Goal: Navigation & Orientation: Find specific page/section

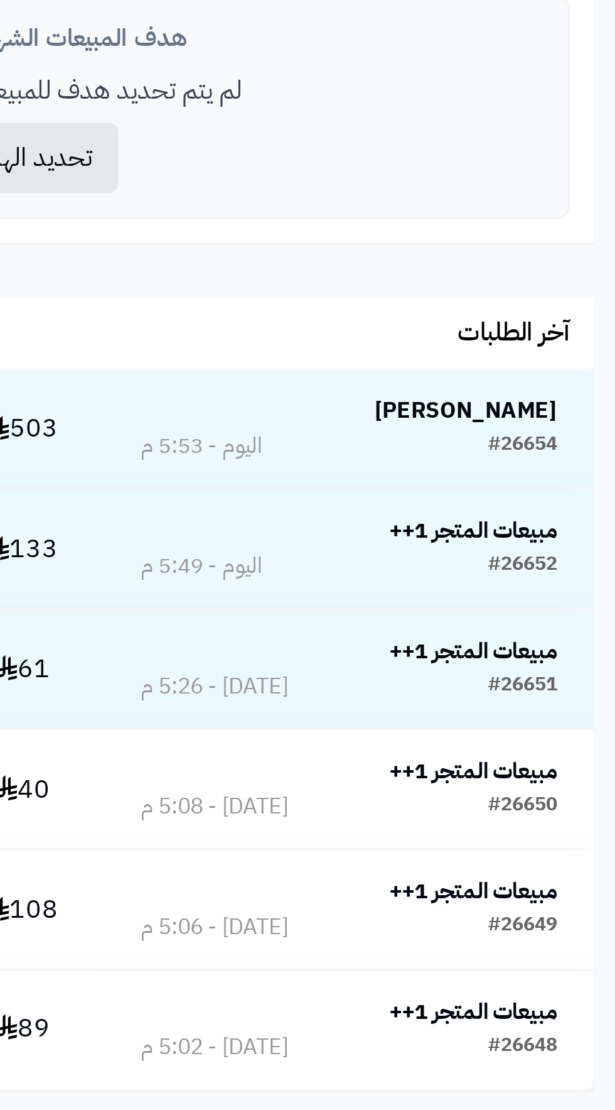
scroll to position [71, 0]
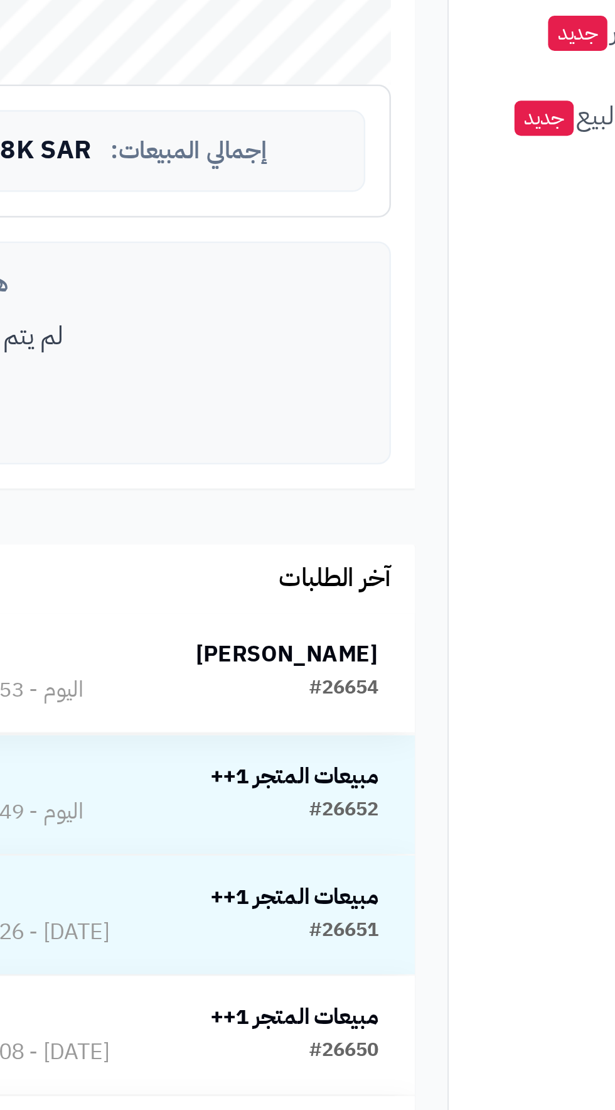
click at [416, 757] on strong "[PERSON_NAME]" at bounding box center [405, 754] width 72 height 13
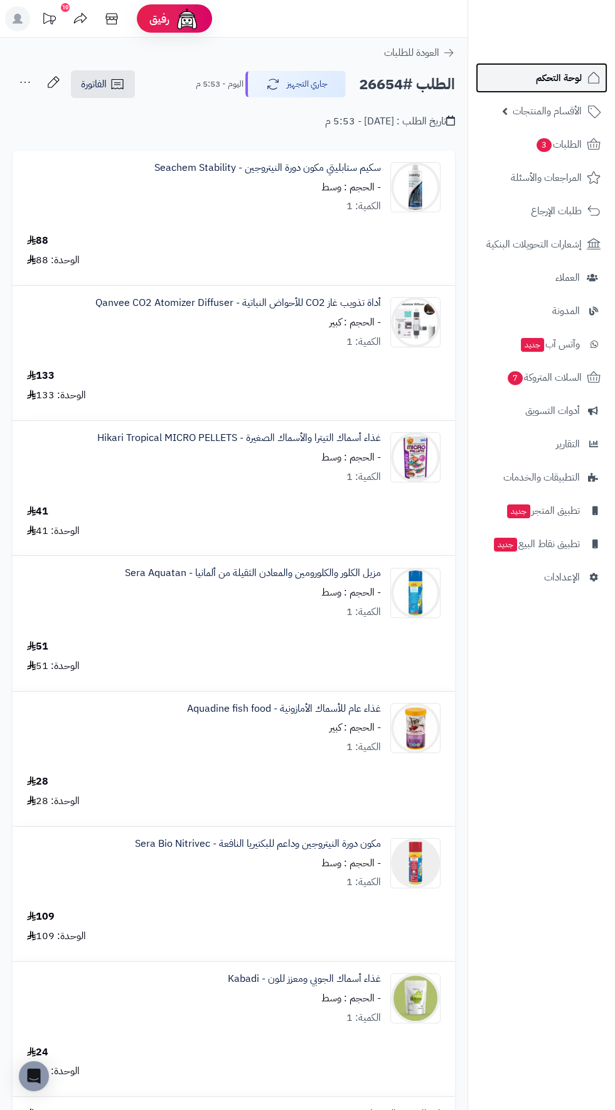
click at [560, 75] on span "لوحة التحكم" at bounding box center [559, 78] width 46 height 18
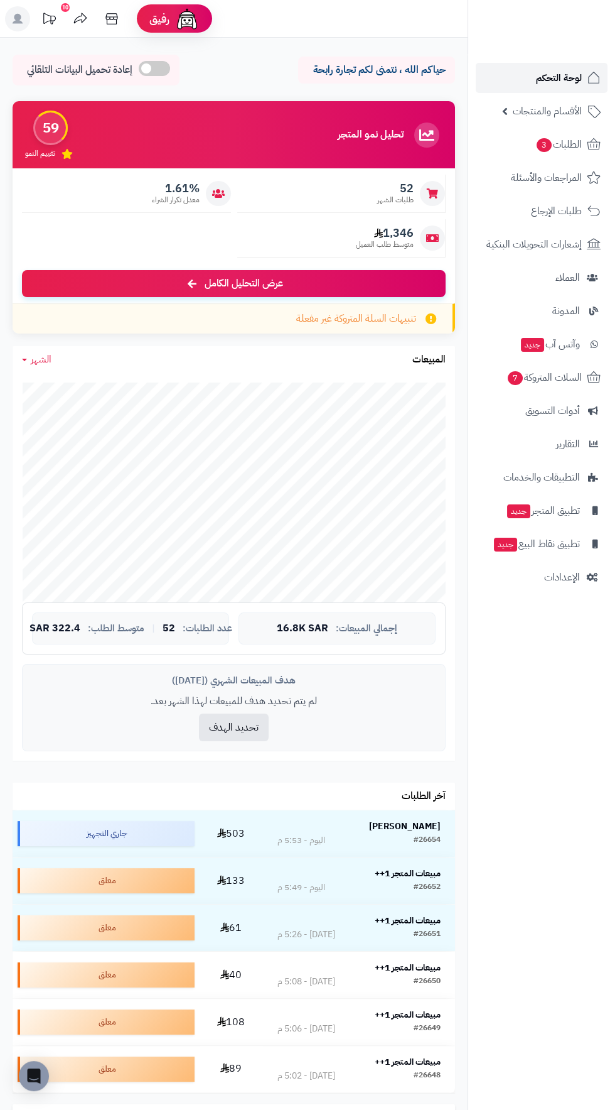
click at [552, 72] on span "لوحة التحكم" at bounding box center [559, 78] width 46 height 18
click at [553, 82] on span "لوحة التحكم" at bounding box center [559, 78] width 46 height 18
click at [560, 77] on span "لوحة التحكم" at bounding box center [559, 78] width 46 height 18
